Goal: Information Seeking & Learning: Learn about a topic

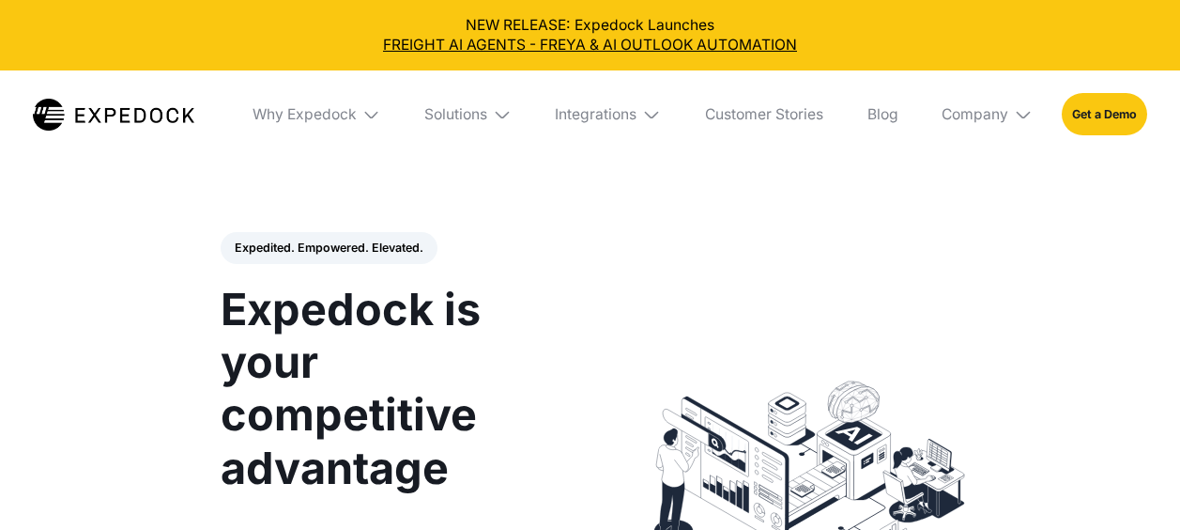
select select
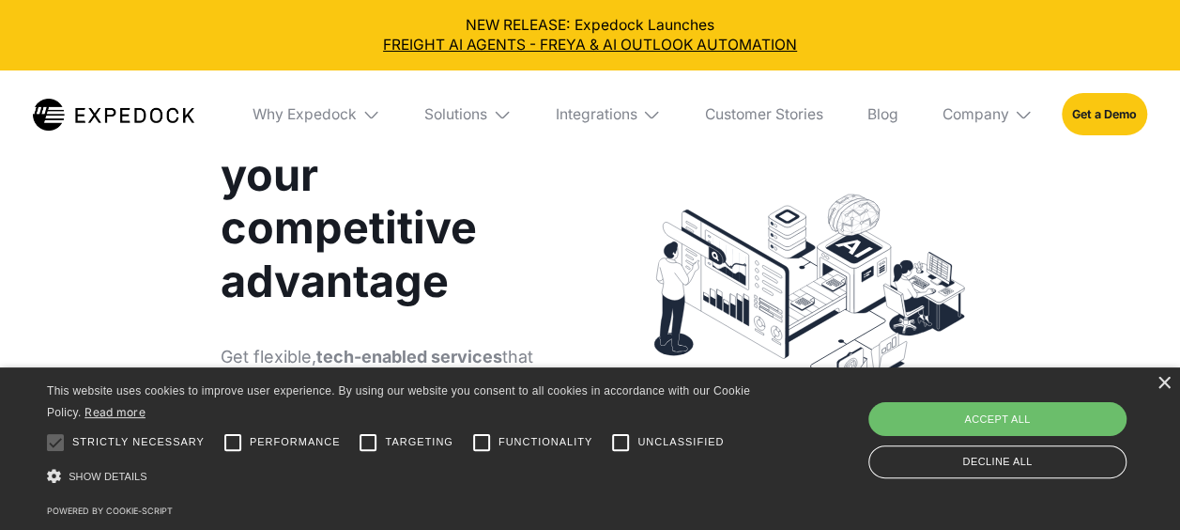
scroll to position [188, 0]
click at [1164, 383] on div "×" at bounding box center [1164, 384] width 14 height 14
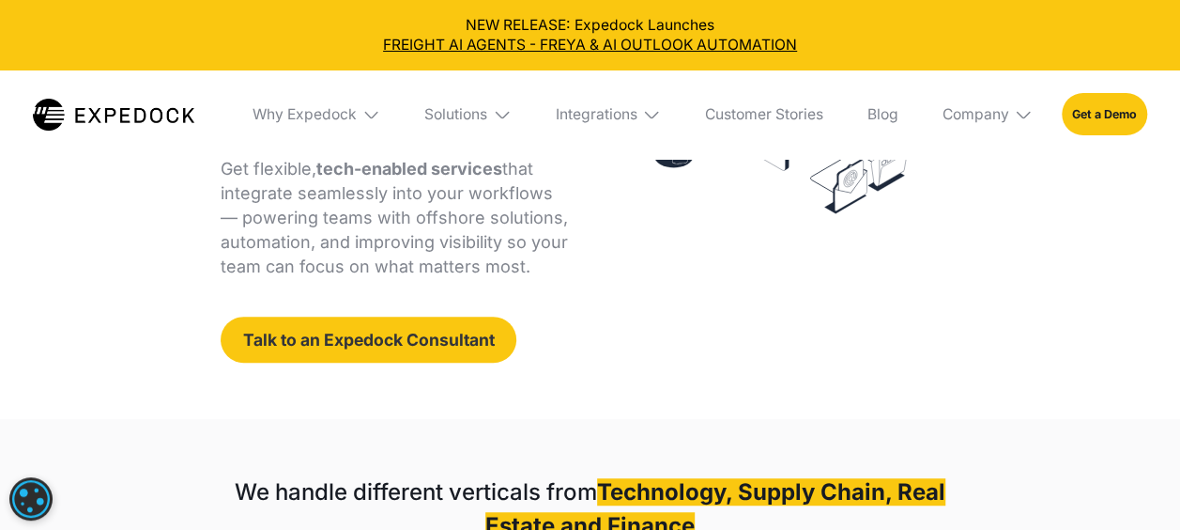
scroll to position [376, 0]
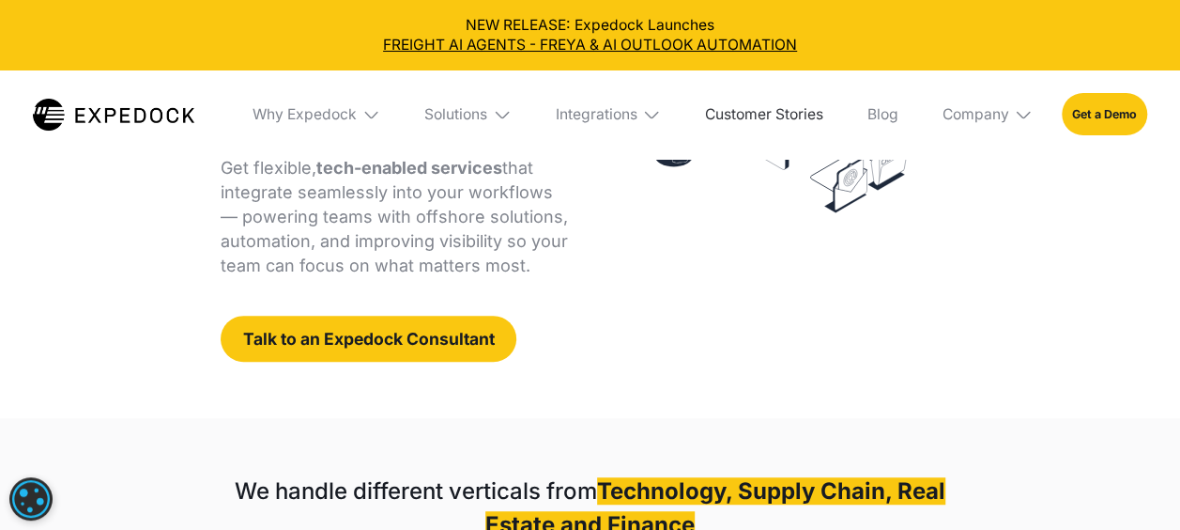
click at [800, 111] on link "Customer Stories" at bounding box center [763, 114] width 147 height 88
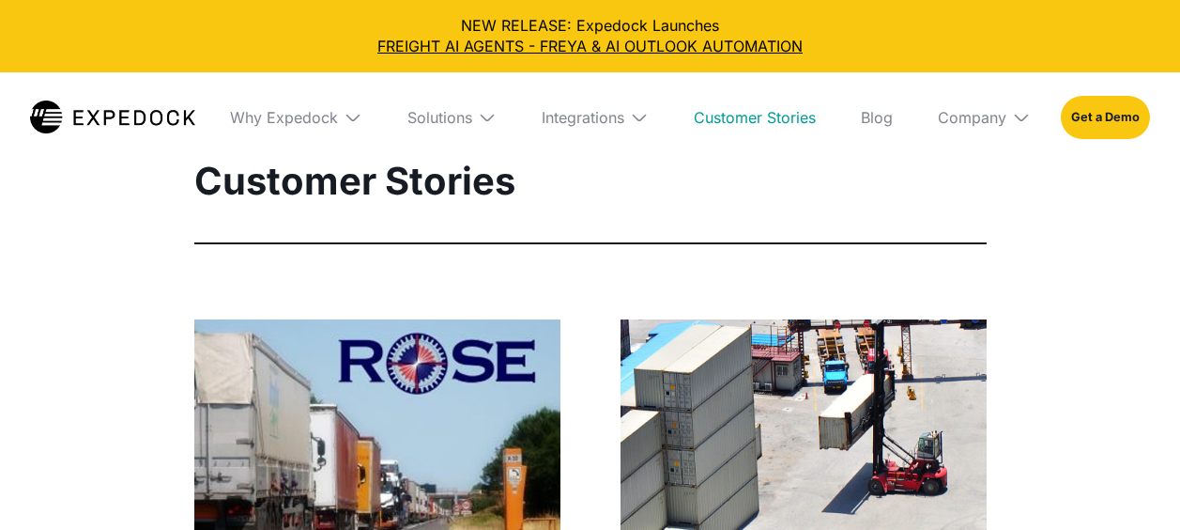
select select
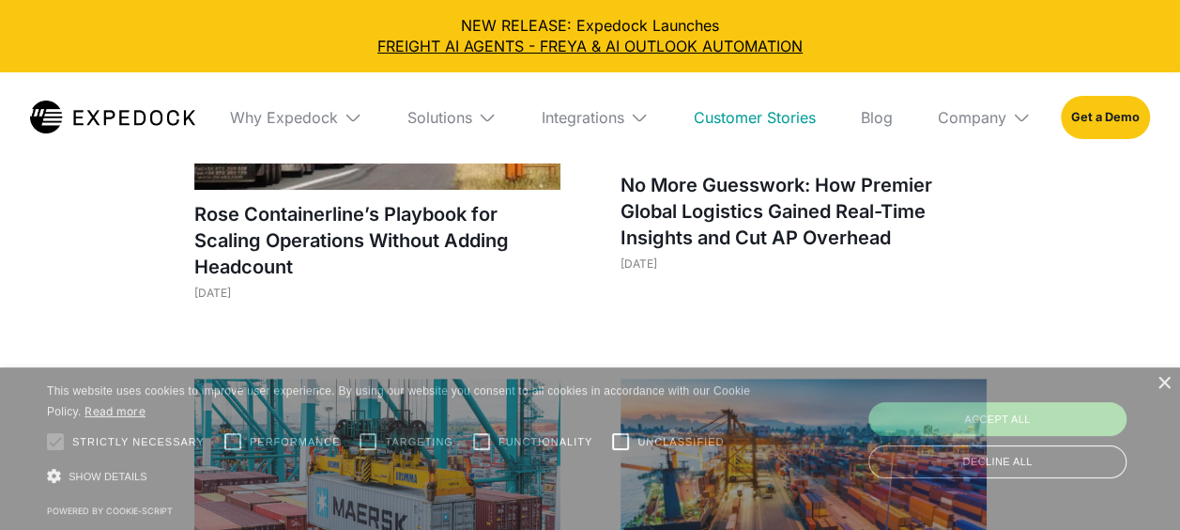
scroll to position [376, 0]
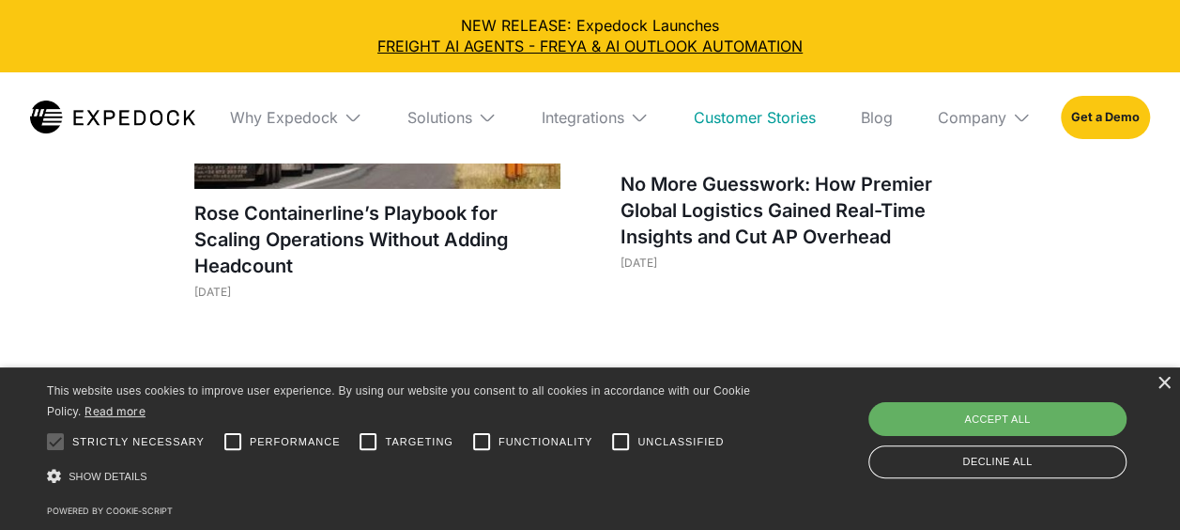
click at [993, 417] on div "Accept all" at bounding box center [998, 419] width 258 height 34
checkbox input "true"
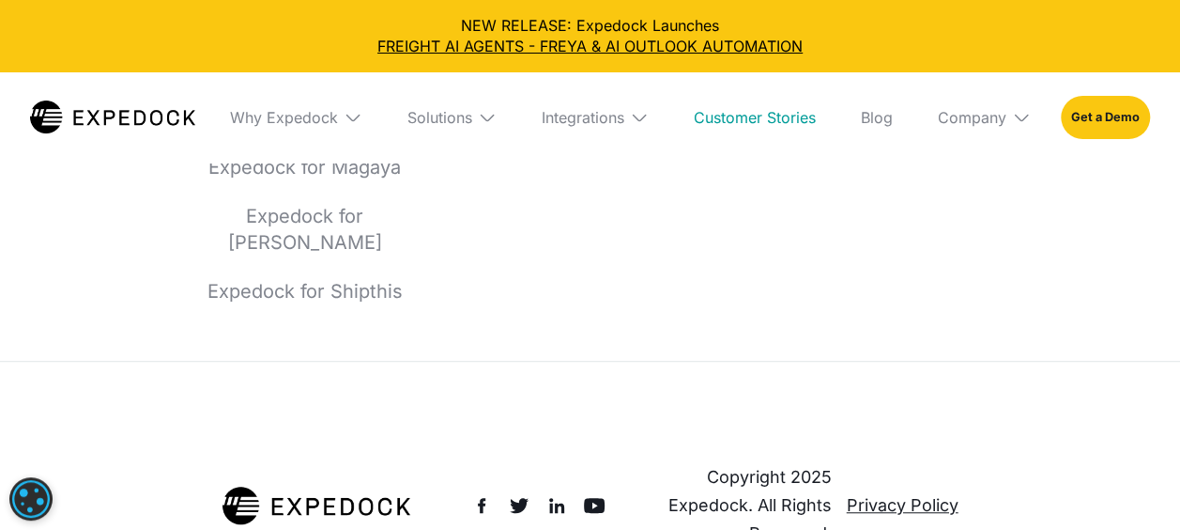
scroll to position [4057, 0]
